Goal: Navigation & Orientation: Find specific page/section

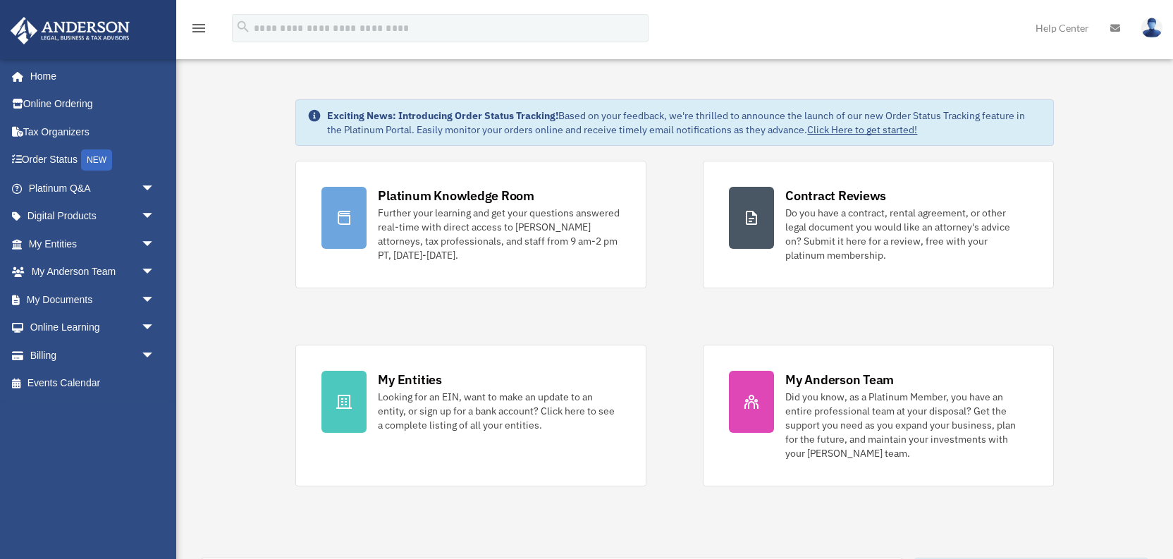
click at [82, 35] on img at bounding box center [70, 31] width 128 height 28
click at [56, 159] on link "Order Status NEW" at bounding box center [93, 160] width 166 height 29
click at [85, 386] on link "Events Calendar" at bounding box center [93, 384] width 166 height 28
